Goal: Navigation & Orientation: Find specific page/section

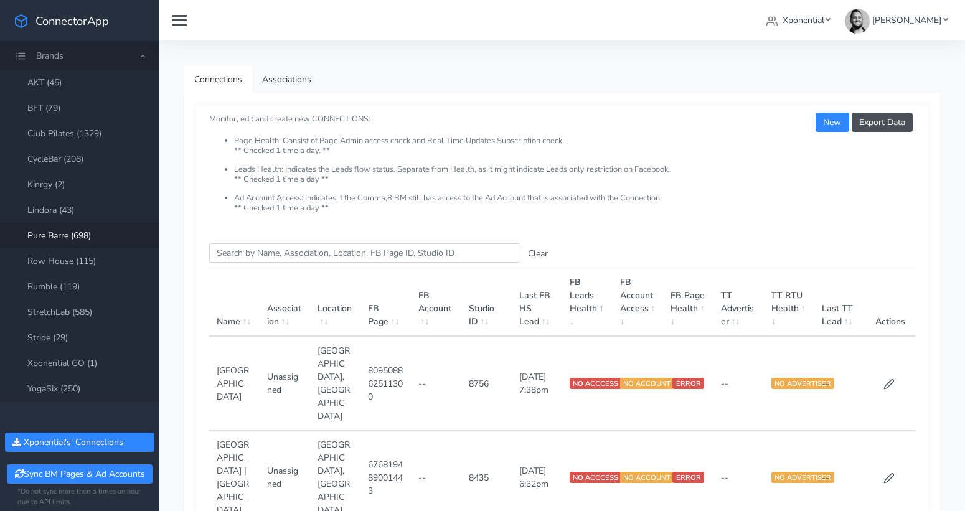
click at [499, 83] on ul "Connections Associations" at bounding box center [562, 78] width 756 height 27
